Goal: Task Accomplishment & Management: Complete application form

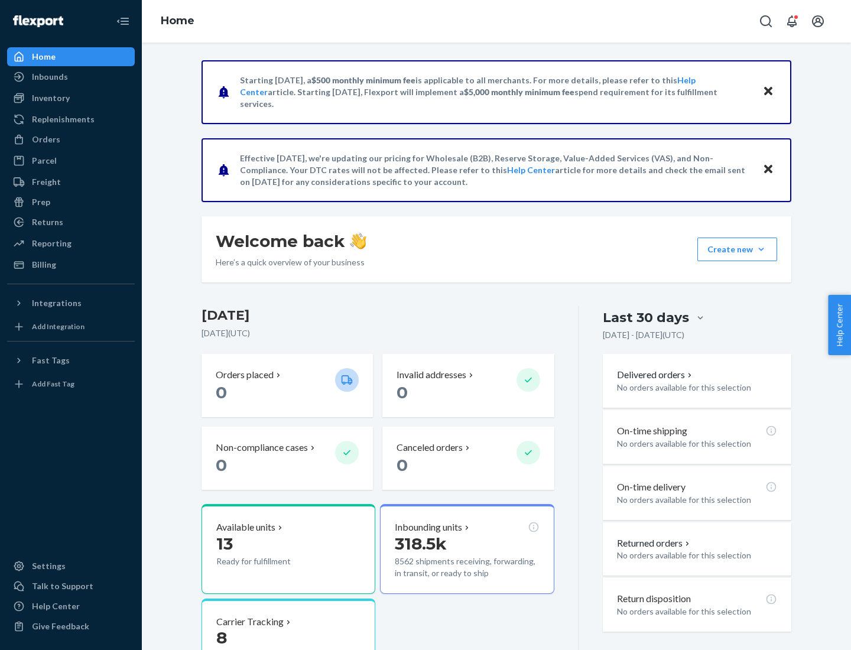
click at [761, 249] on button "Create new Create new inbound Create new order Create new product" at bounding box center [737, 250] width 80 height 24
click at [71, 77] on div "Inbounds" at bounding box center [70, 77] width 125 height 17
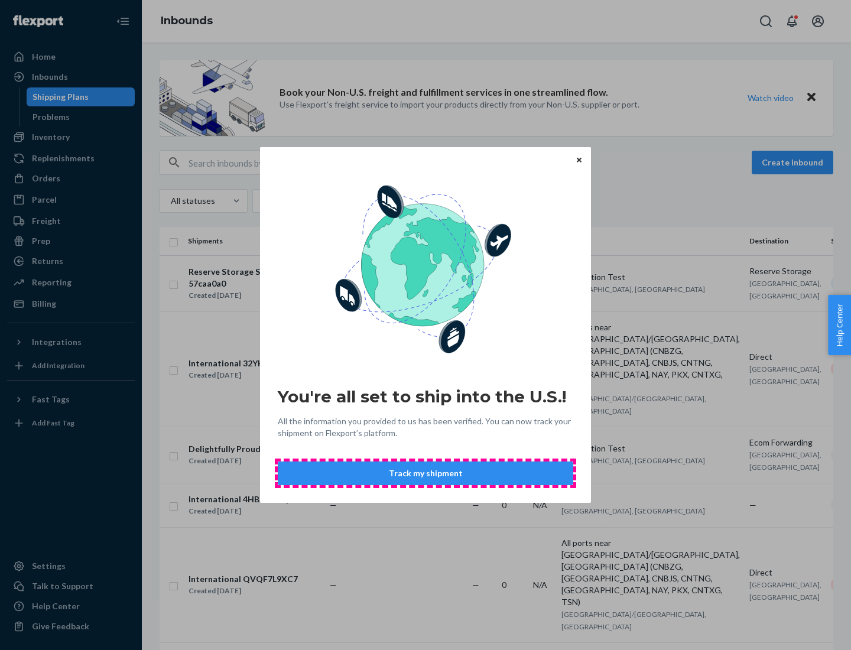
click at [426, 473] on button "Track my shipment" at bounding box center [426, 474] width 296 height 24
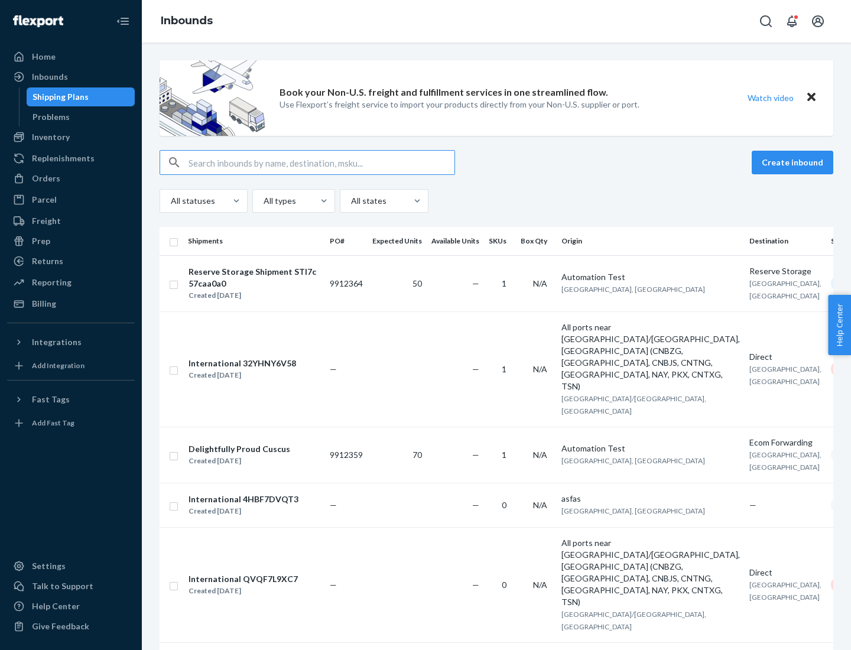
click at [794, 163] on button "Create inbound" at bounding box center [793, 163] width 82 height 24
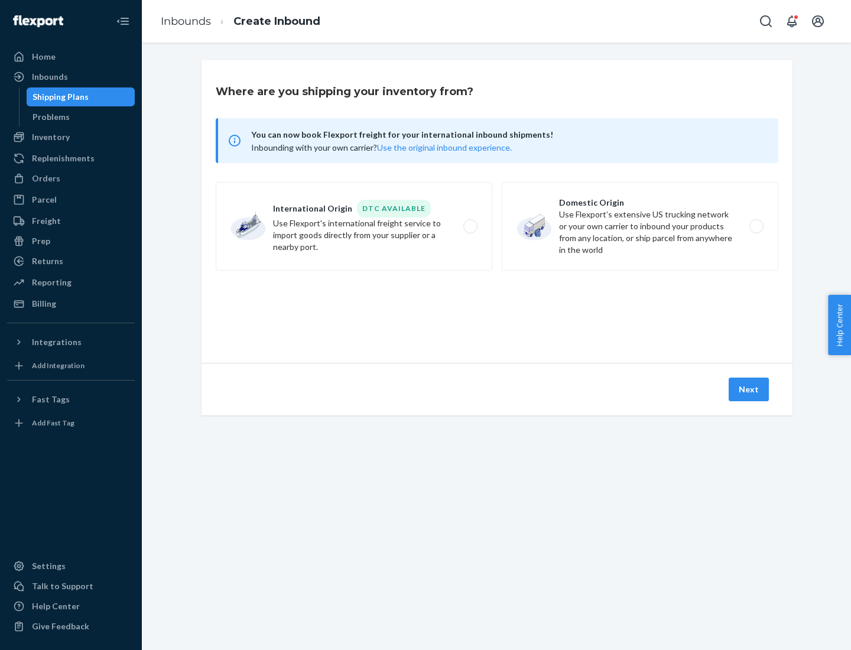
click at [354, 226] on label "International Origin DTC Available Use Flexport's international freight service…" at bounding box center [354, 226] width 277 height 89
click at [470, 226] on input "International Origin DTC Available Use Flexport's international freight service…" at bounding box center [474, 227] width 8 height 8
radio input "true"
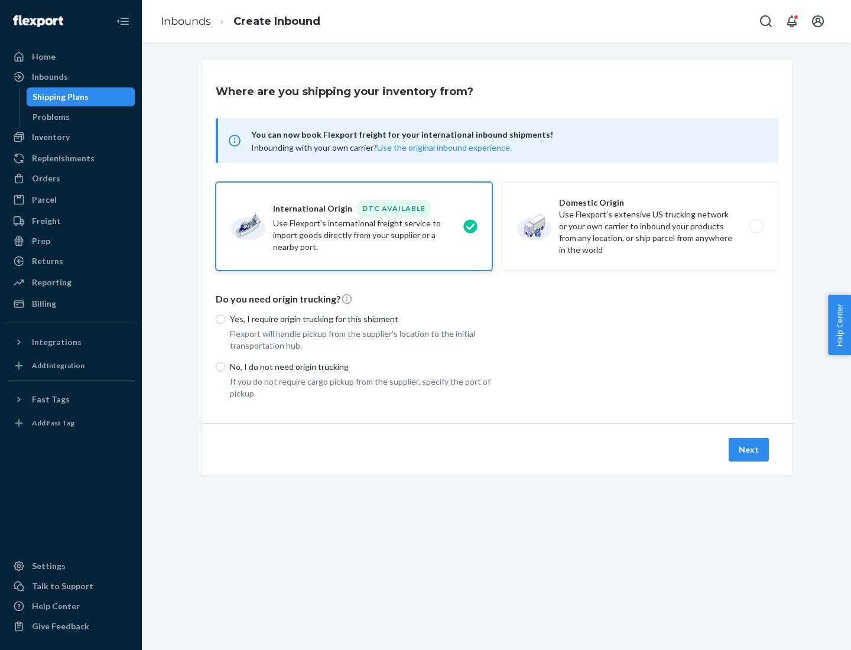
click at [361, 366] on p "No, I do not need origin trucking" at bounding box center [361, 367] width 262 height 12
click at [225, 366] on input "No, I do not need origin trucking" at bounding box center [220, 366] width 9 height 9
radio input "true"
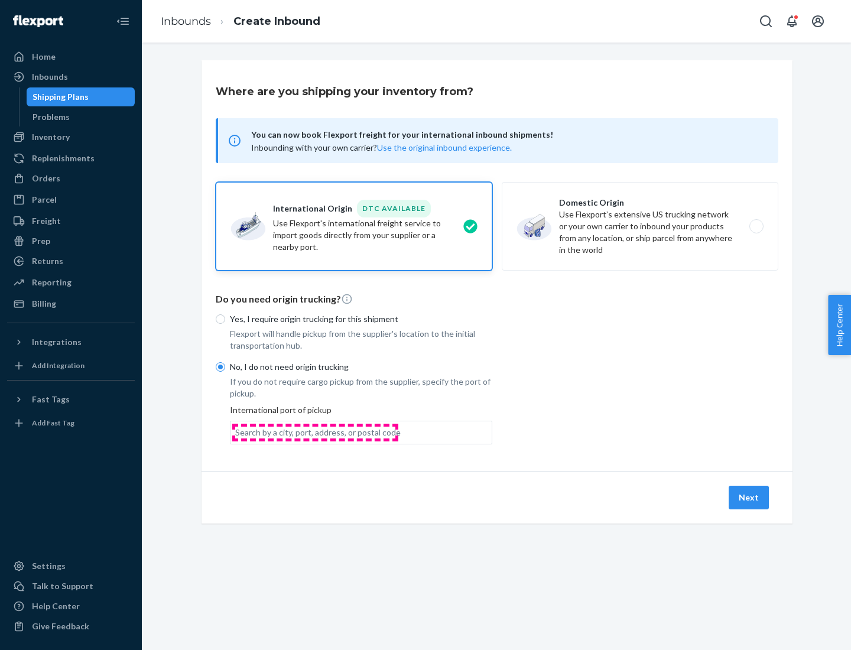
click at [315, 432] on div "Search by a city, port, address, or postal code" at bounding box center [318, 433] width 166 height 12
click at [236, 432] on input "Search by a city, port, address, or postal code" at bounding box center [235, 433] width 1 height 12
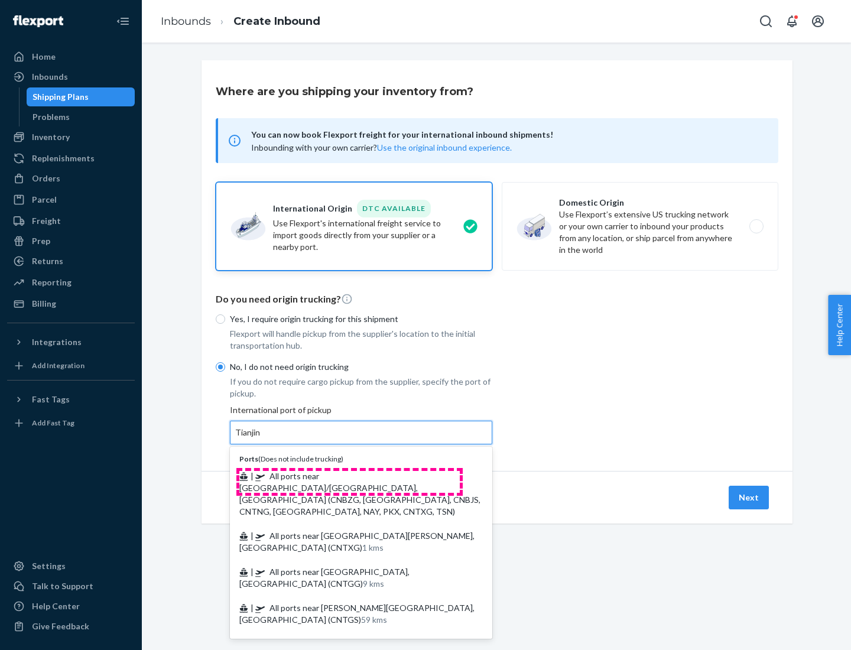
click at [349, 476] on span "| All ports near [GEOGRAPHIC_DATA]/[GEOGRAPHIC_DATA], [GEOGRAPHIC_DATA] (CNBZG,…" at bounding box center [359, 494] width 241 height 46
click at [261, 439] on input "Tianjin" at bounding box center [248, 433] width 26 height 12
type input "All ports near [GEOGRAPHIC_DATA]/[GEOGRAPHIC_DATA], [GEOGRAPHIC_DATA] (CNBZG, […"
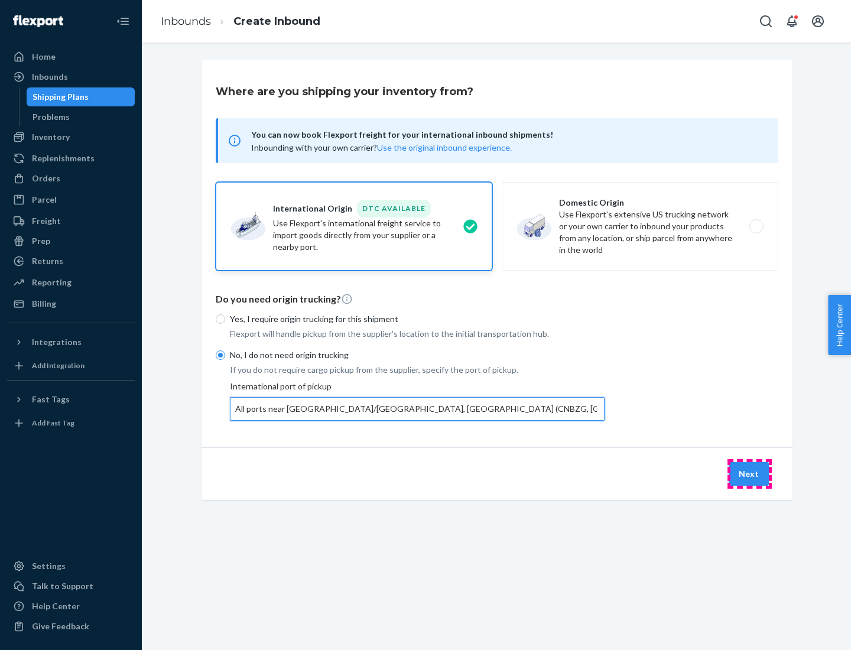
click at [750, 473] on button "Next" at bounding box center [749, 474] width 40 height 24
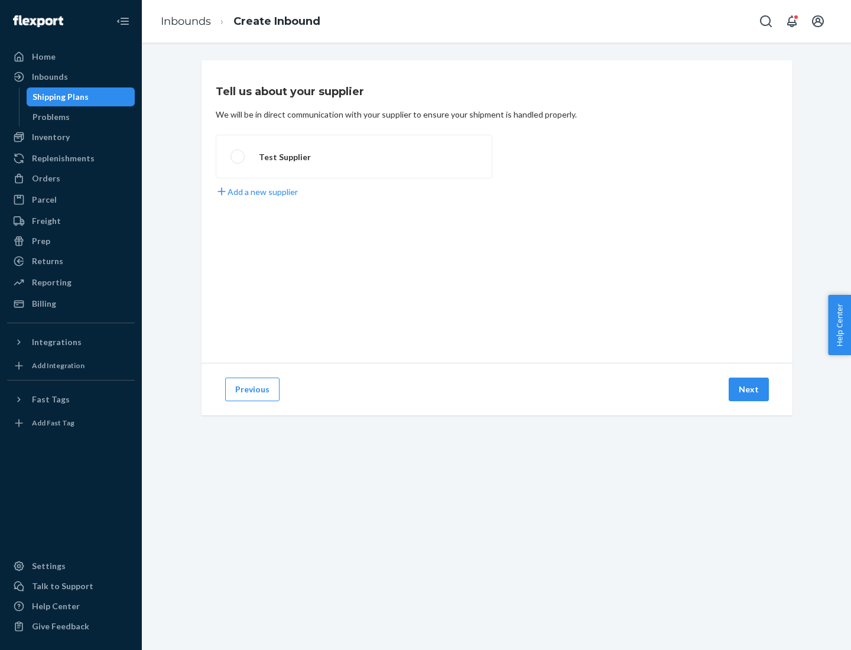
click at [354, 157] on label "Test Supplier" at bounding box center [354, 157] width 277 height 44
click at [238, 157] on input "Test Supplier" at bounding box center [235, 157] width 8 height 8
radio input "true"
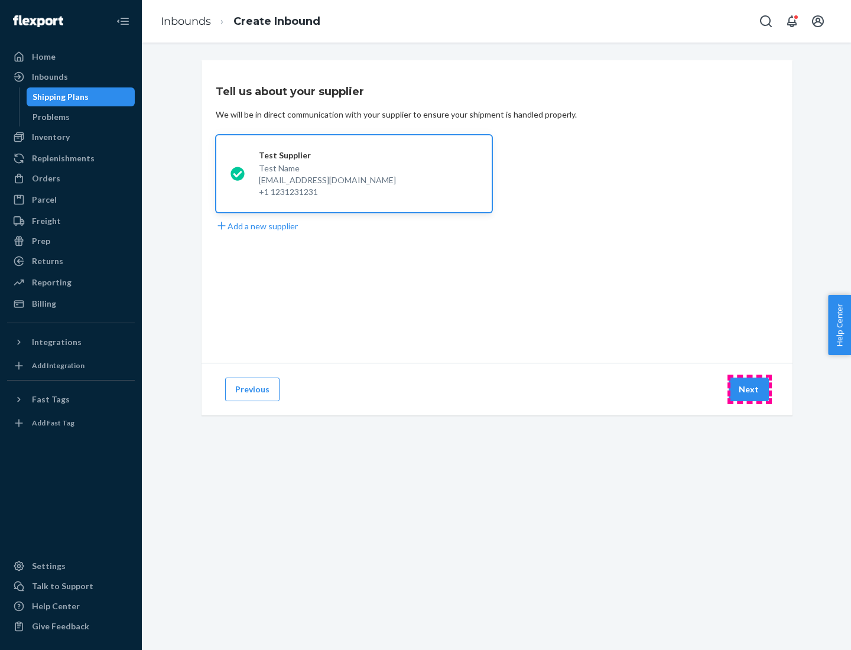
click at [750, 390] on button "Next" at bounding box center [749, 390] width 40 height 24
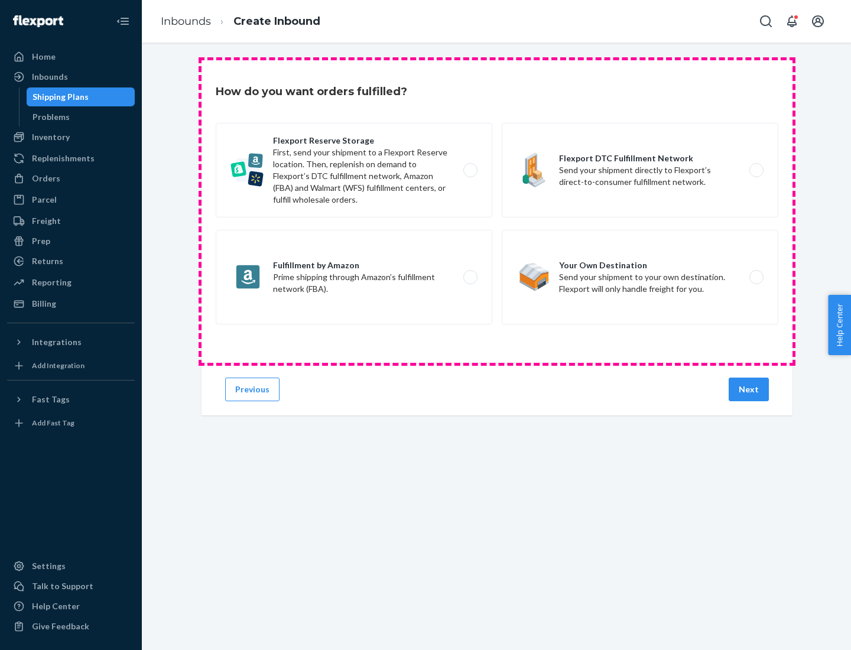
click at [497, 212] on div "Flexport Reserve Storage First, send your shipment to a Flexport Reserve locati…" at bounding box center [497, 225] width 563 height 205
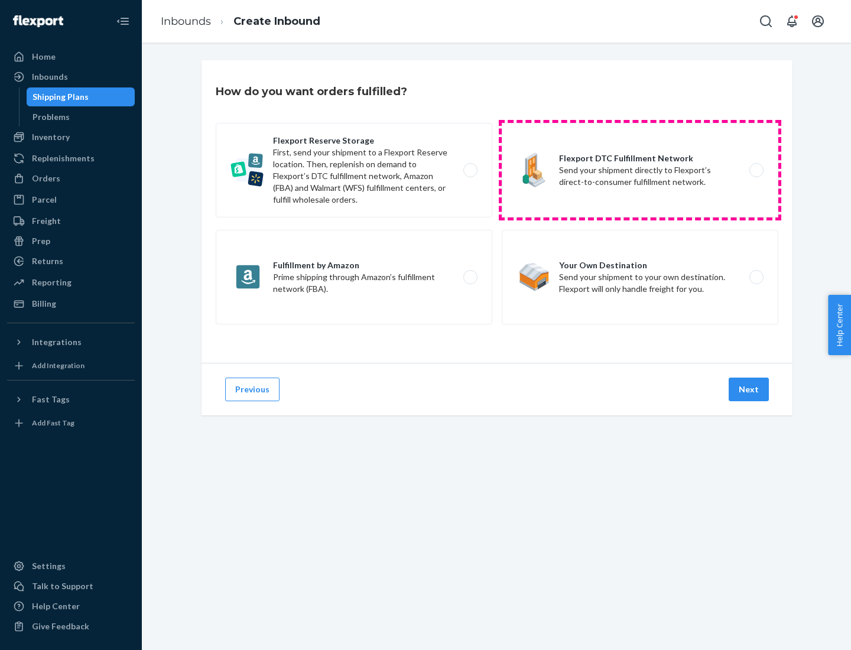
click at [640, 170] on label "Flexport DTC Fulfillment Network Send your shipment directly to Flexport’s dire…" at bounding box center [640, 170] width 277 height 95
click at [756, 170] on input "Flexport DTC Fulfillment Network Send your shipment directly to Flexport’s dire…" at bounding box center [760, 171] width 8 height 8
radio input "true"
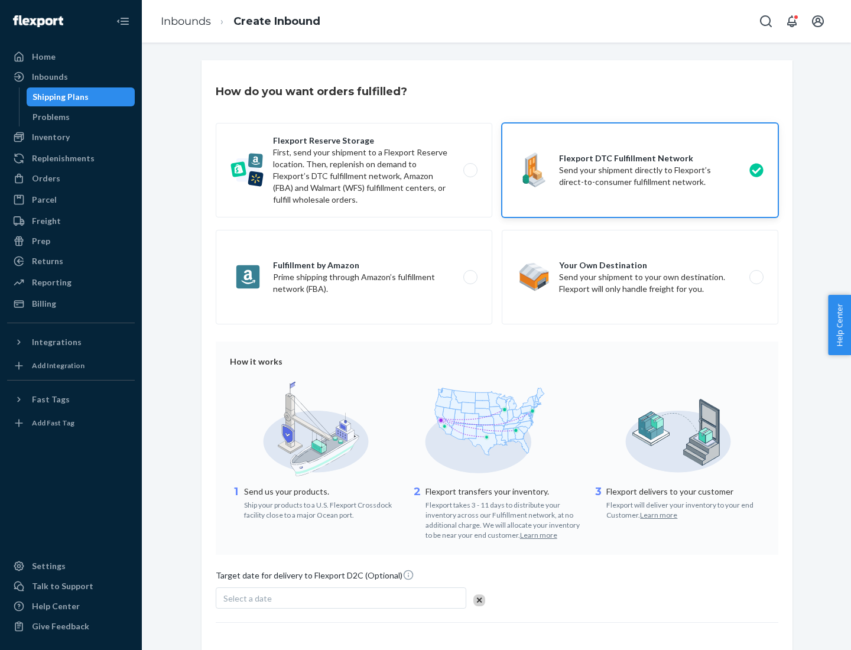
scroll to position [87, 0]
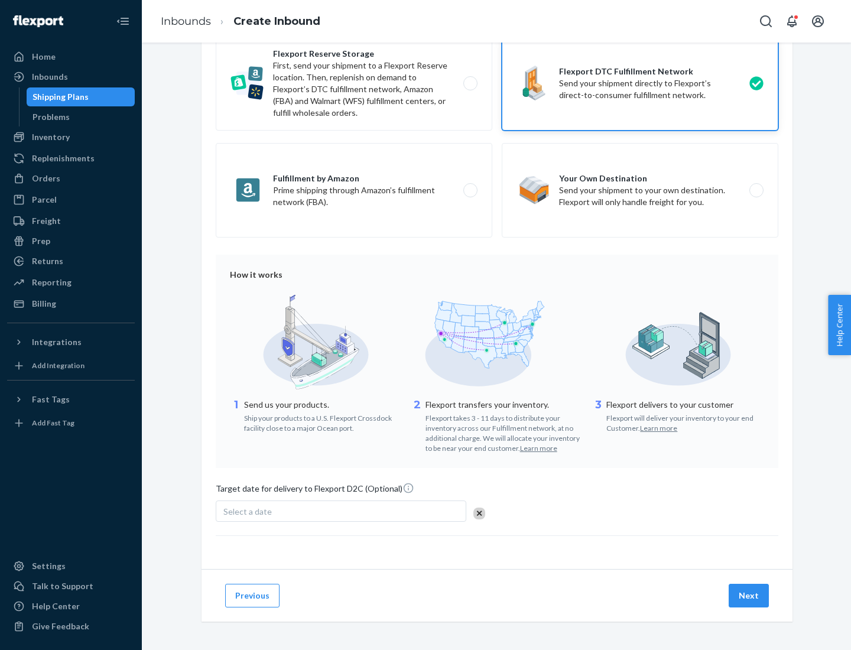
click at [750, 595] on button "Next" at bounding box center [749, 596] width 40 height 24
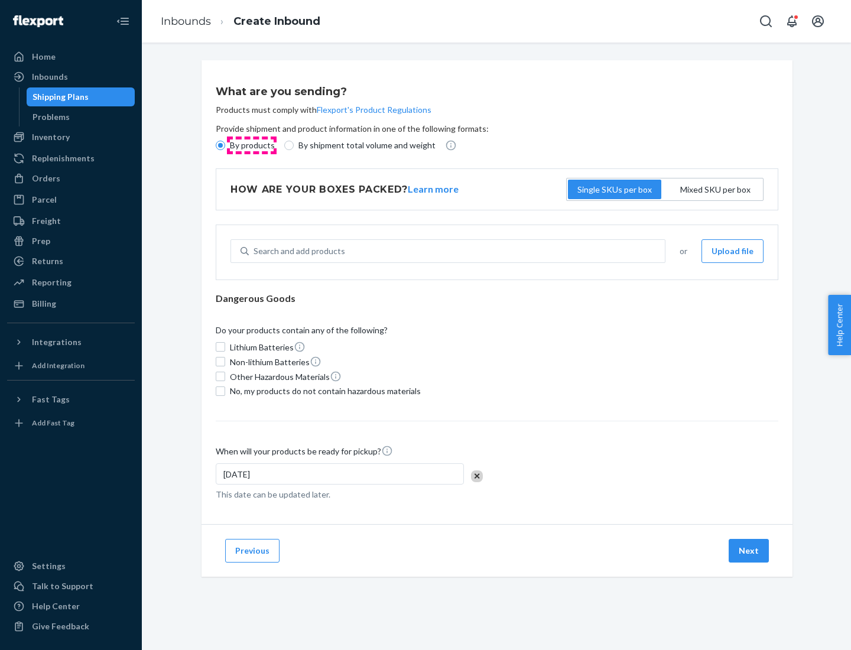
click at [251, 145] on p "By products" at bounding box center [252, 145] width 45 height 12
click at [225, 145] on input "By products" at bounding box center [220, 145] width 9 height 9
click at [297, 251] on div "Search and add products" at bounding box center [300, 251] width 92 height 12
click at [255, 251] on input "Search and add products" at bounding box center [254, 251] width 1 height 12
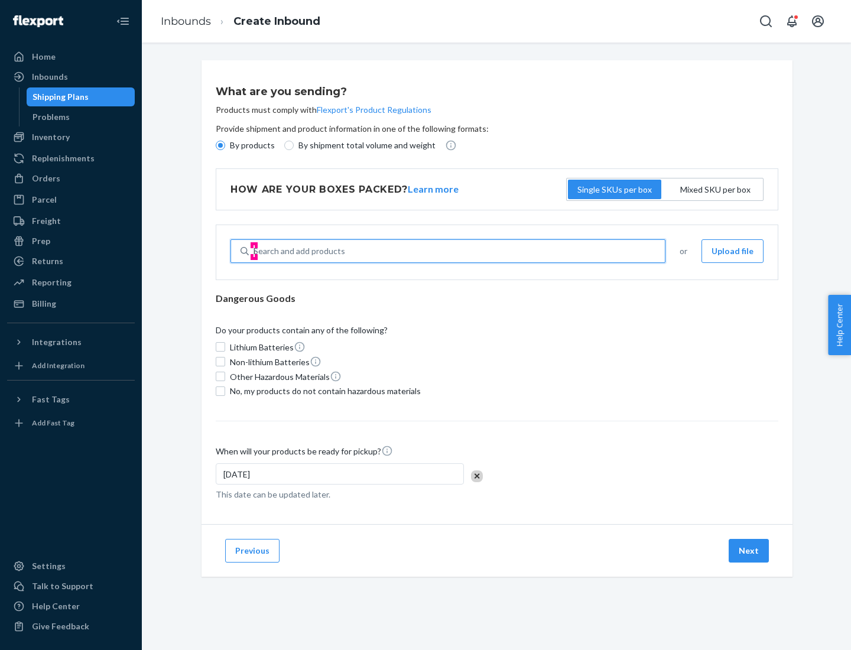
type input "basic"
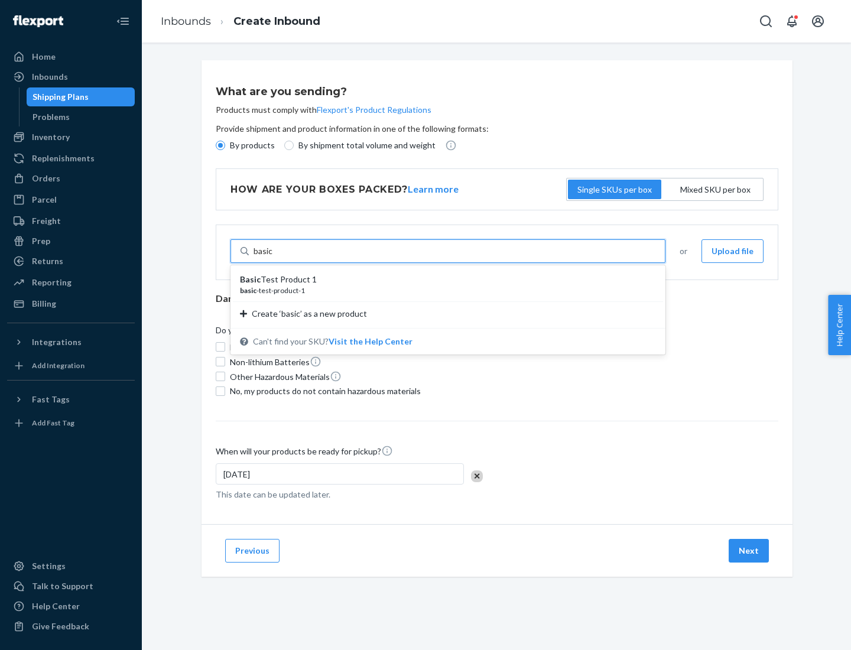
click at [444, 280] on div "Basic Test Product 1" at bounding box center [443, 280] width 407 height 12
click at [273, 257] on input "basic" at bounding box center [264, 251] width 20 height 12
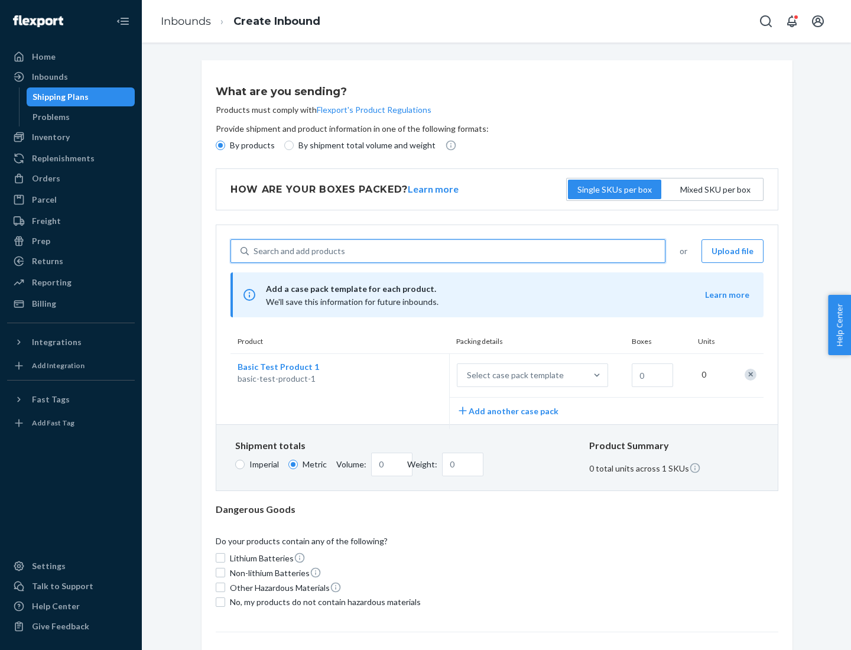
scroll to position [29, 0]
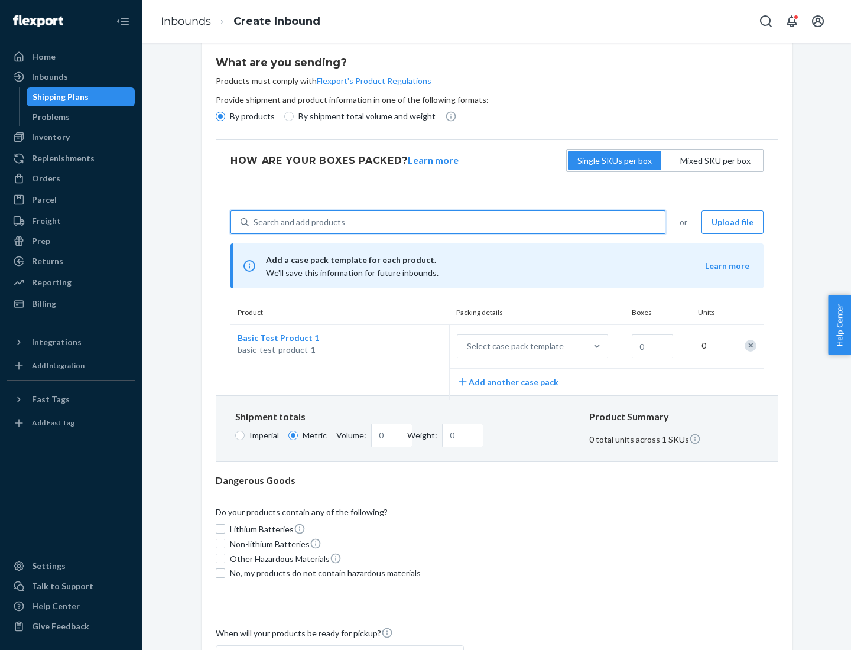
click at [513, 346] on div "Select case pack template" at bounding box center [515, 346] width 97 height 12
click at [408, 346] on input "Select case pack template" at bounding box center [408, 346] width 0 height 0
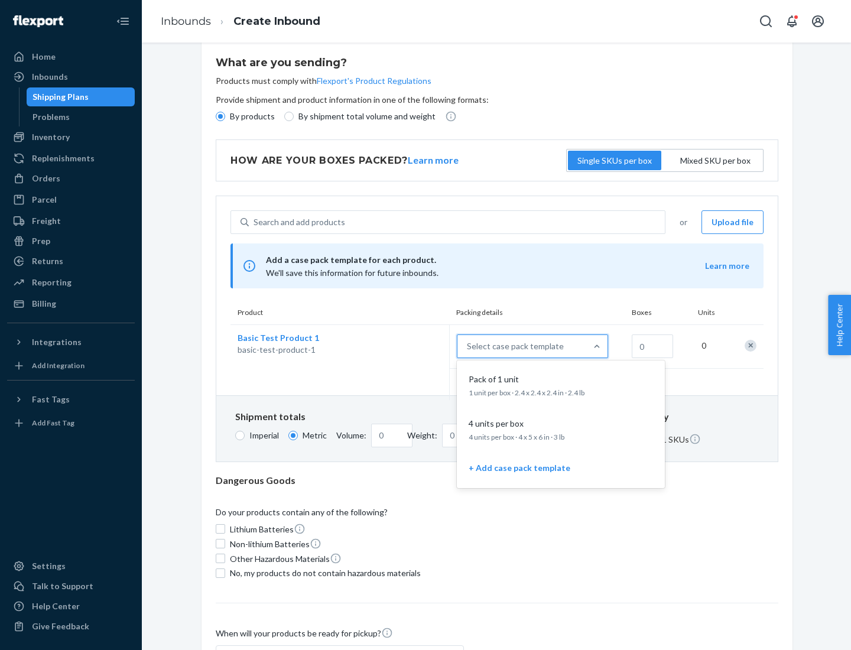
scroll to position [68, 0]
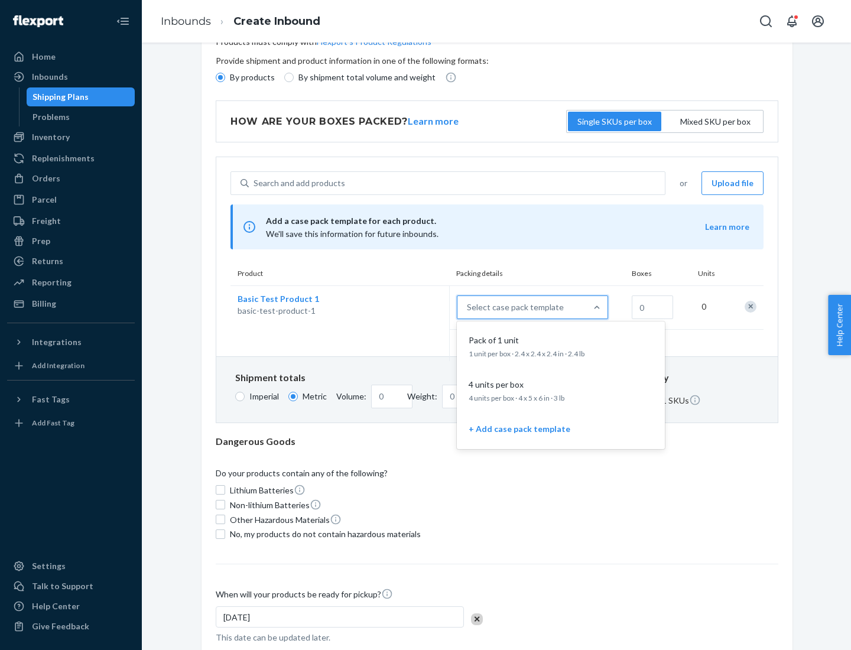
click at [561, 346] on div "Pack of 1 unit" at bounding box center [558, 341] width 189 height 12
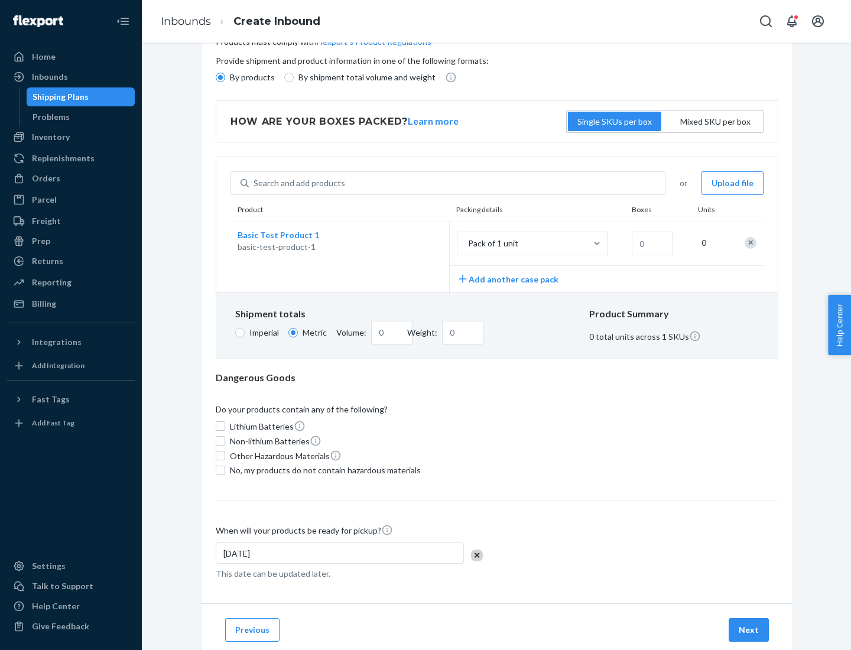
scroll to position [0, 0]
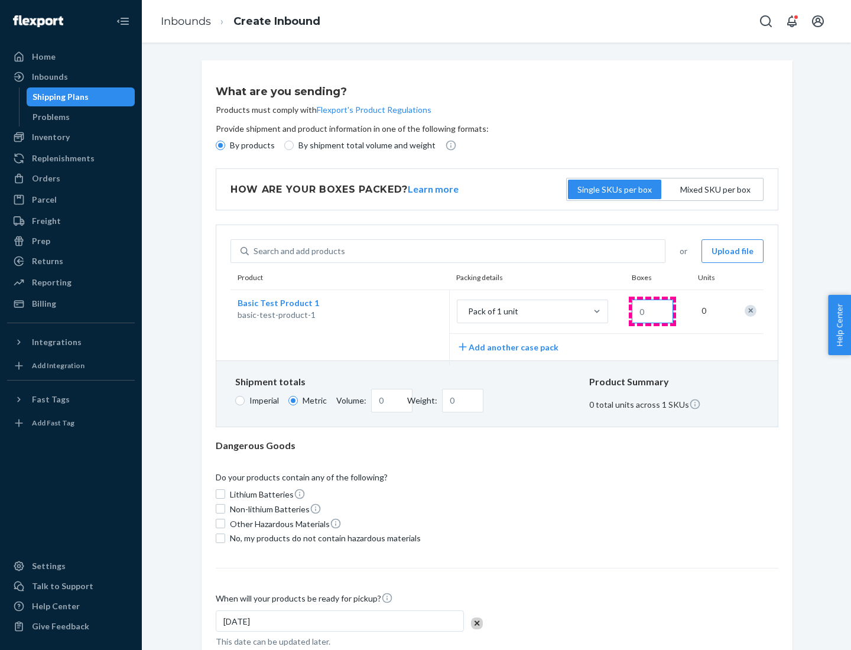
type input "1.09"
type input "1"
type input "10.89"
type input "10"
type input "0.02"
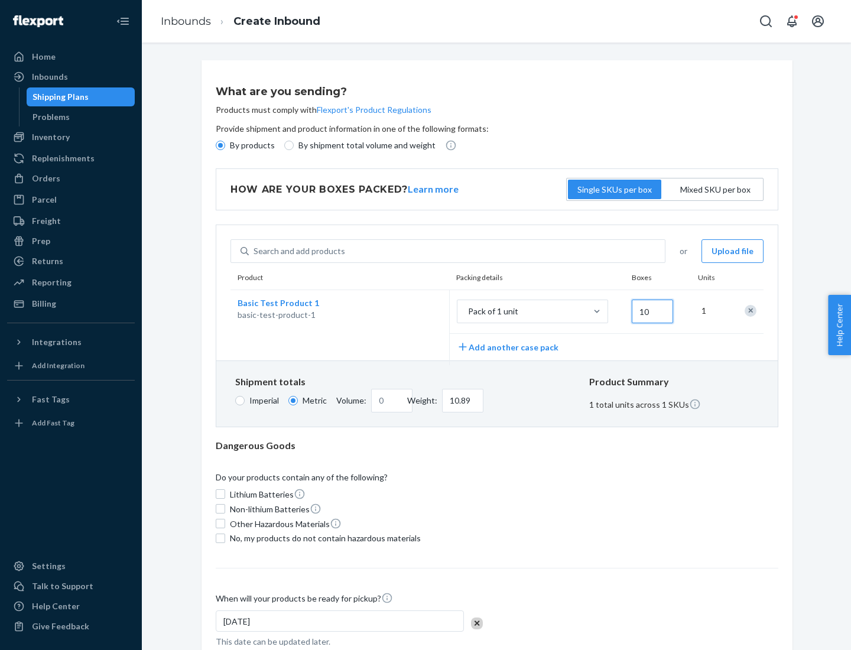
type input "108.86"
type input "100"
type input "0.23"
type input "1088.62"
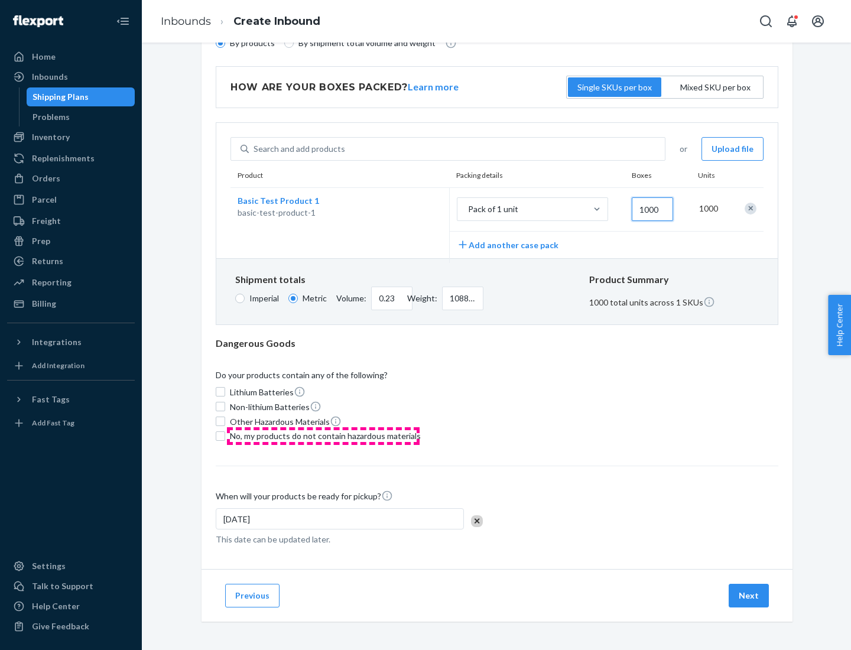
type input "1000"
click at [323, 436] on span "No, my products do not contain hazardous materials" at bounding box center [325, 436] width 191 height 12
click at [225, 436] on input "No, my products do not contain hazardous materials" at bounding box center [220, 435] width 9 height 9
checkbox input "true"
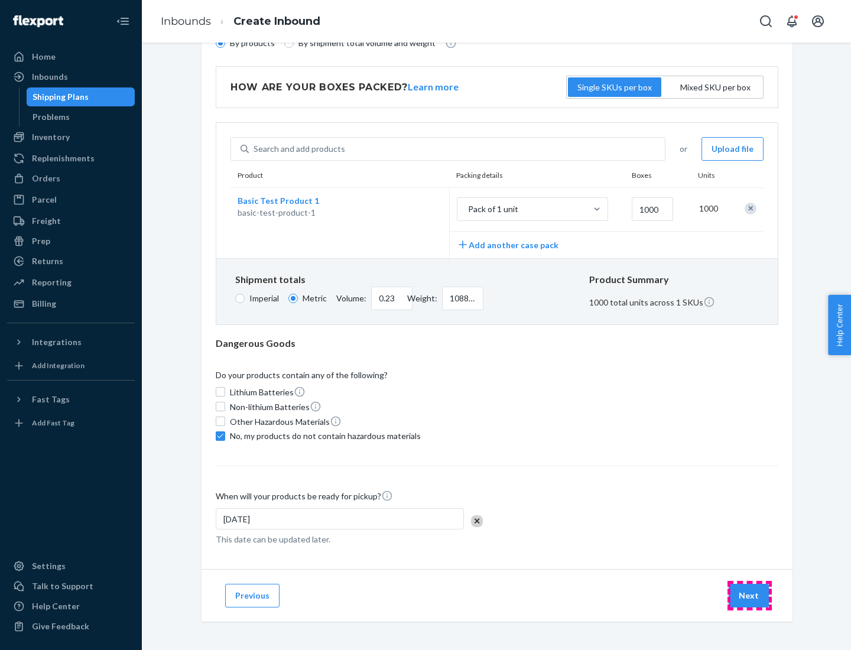
click at [750, 595] on button "Next" at bounding box center [749, 596] width 40 height 24
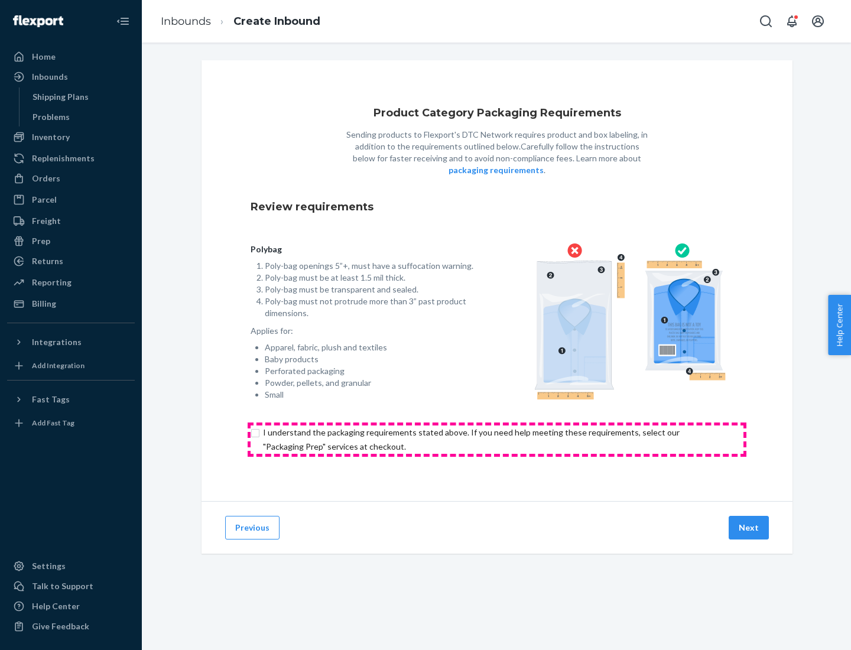
click at [497, 439] on input "checkbox" at bounding box center [497, 440] width 493 height 28
checkbox input "true"
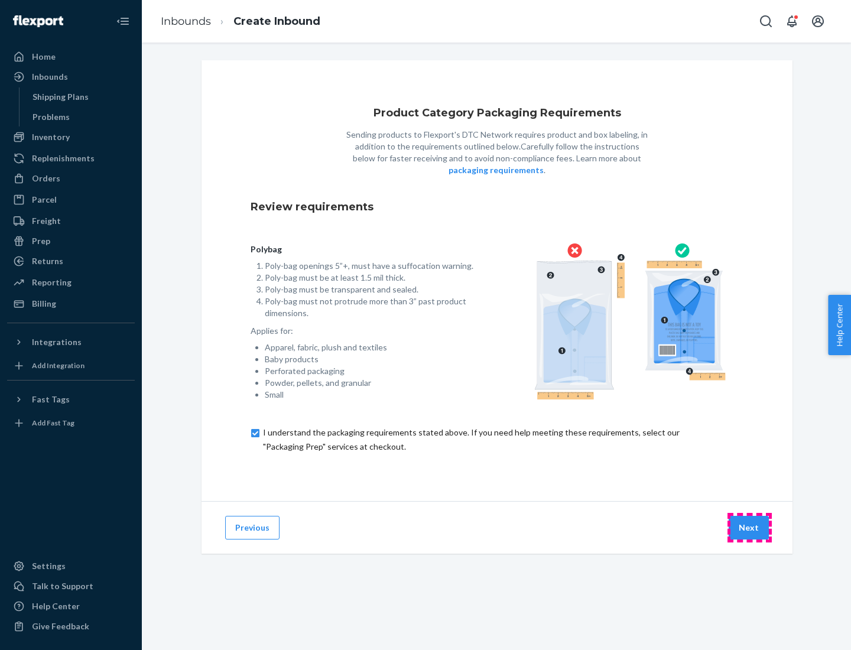
click at [750, 527] on button "Next" at bounding box center [749, 528] width 40 height 24
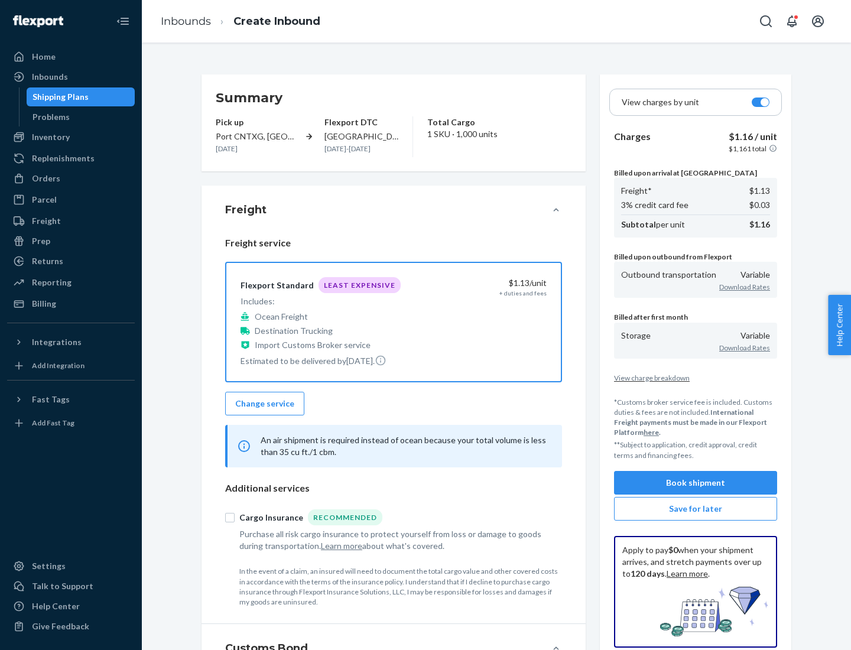
scroll to position [137, 0]
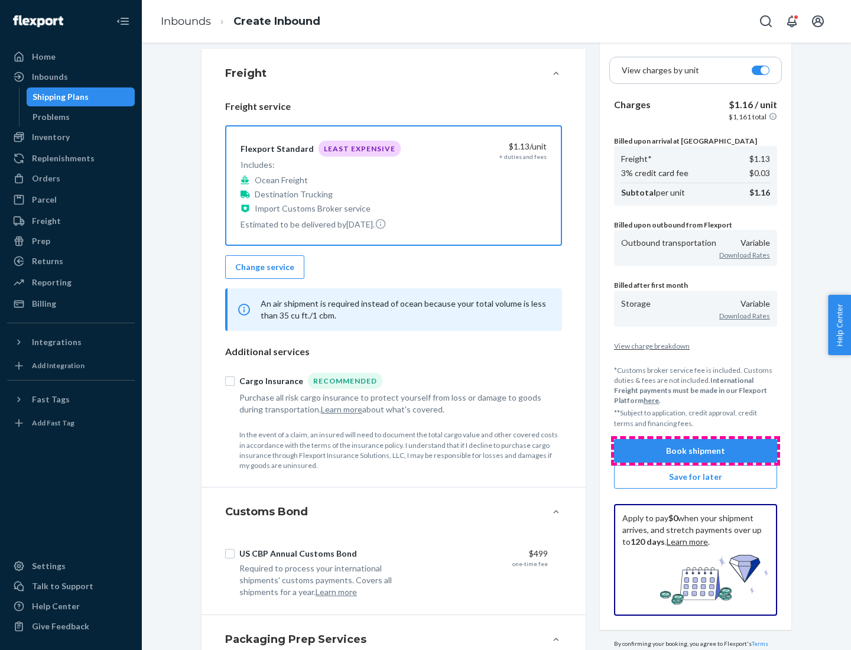
click at [696, 450] on button "Book shipment" at bounding box center [695, 451] width 163 height 24
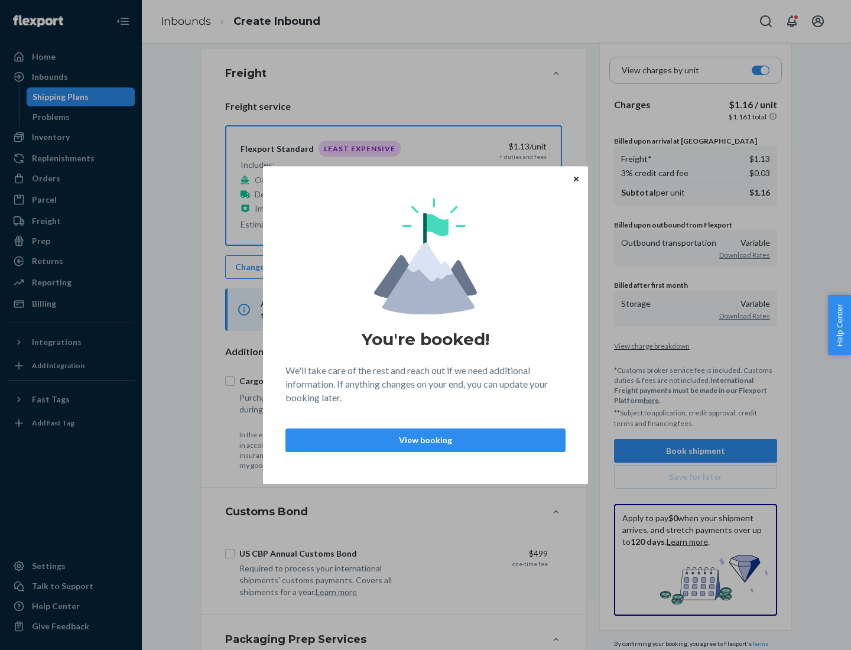
click at [426, 440] on p "View booking" at bounding box center [426, 440] width 260 height 12
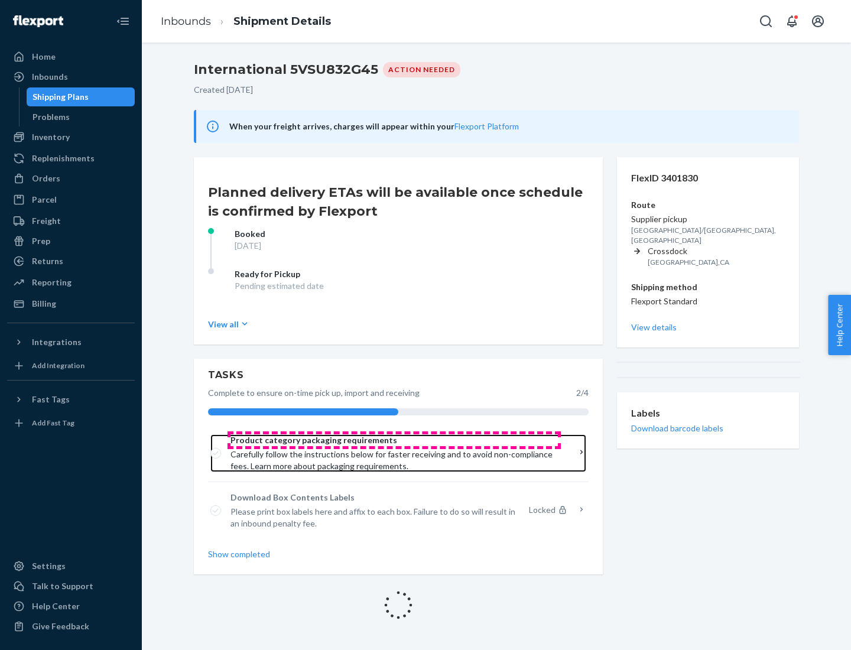
click at [394, 440] on span "Product category packaging requirements" at bounding box center [394, 440] width 327 height 12
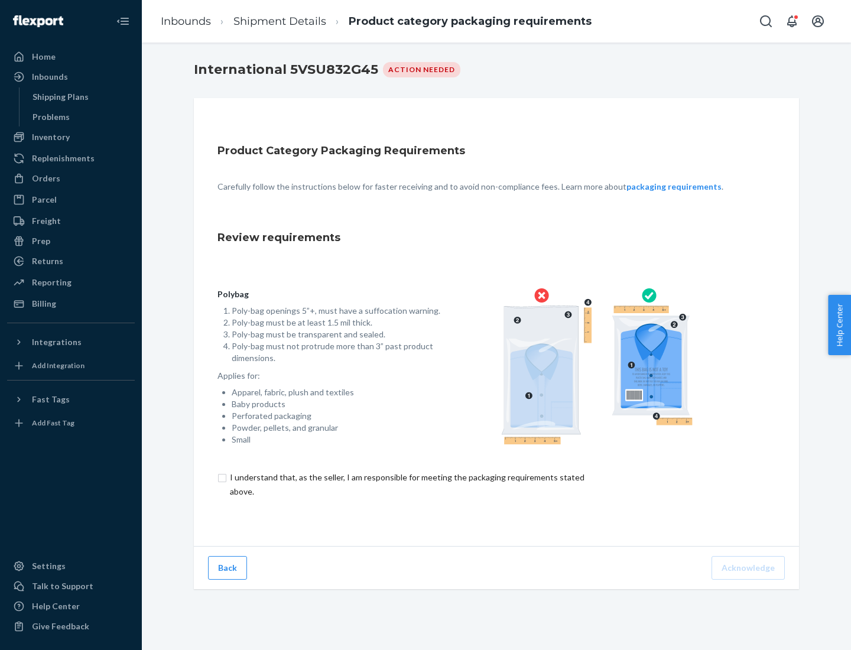
click at [406, 484] on input "checkbox" at bounding box center [414, 485] width 393 height 28
checkbox input "true"
click at [750, 567] on button "Acknowledge" at bounding box center [748, 568] width 73 height 24
